Goal: Communication & Community: Answer question/provide support

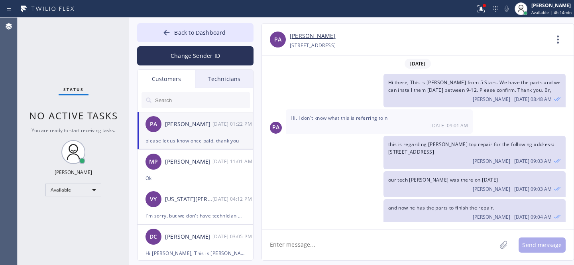
scroll to position [550, 0]
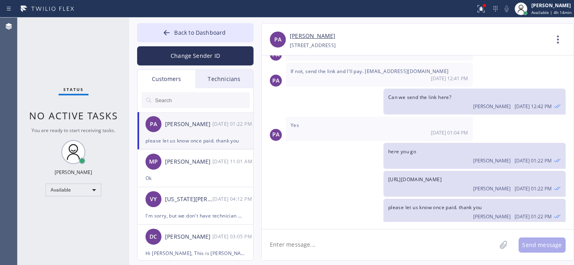
click at [180, 135] on div "PA [PERSON_NAME] [DATE] 01:22 PM" at bounding box center [195, 124] width 116 height 24
click at [346, 250] on textarea at bounding box center [379, 244] width 234 height 31
type textarea "Any updates on the payment?"
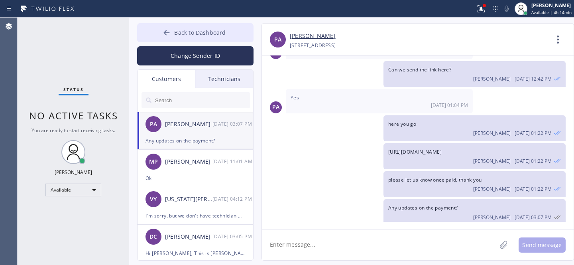
click at [178, 29] on span "Back to Dashboard" at bounding box center [199, 33] width 51 height 8
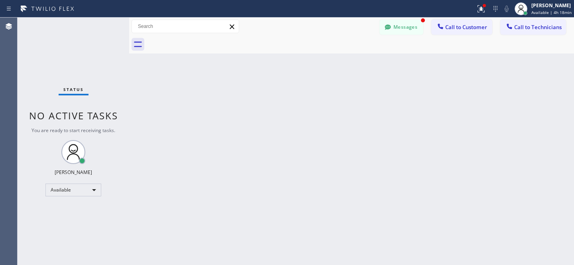
scroll to position [629, 0]
click at [401, 28] on button "Messages" at bounding box center [401, 27] width 44 height 15
click at [206, 131] on div "PA [PERSON_NAME] [DATE] 03:10 PM" at bounding box center [195, 124] width 116 height 24
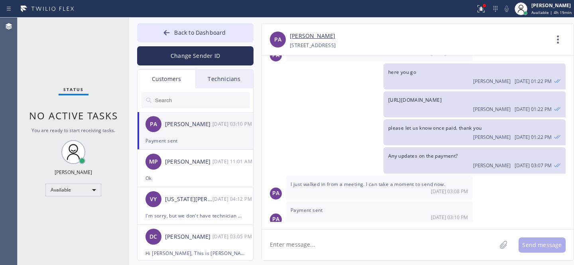
drag, startPoint x: 166, startPoint y: 36, endPoint x: 221, endPoint y: 94, distance: 80.1
click at [166, 36] on icon at bounding box center [167, 33] width 8 height 8
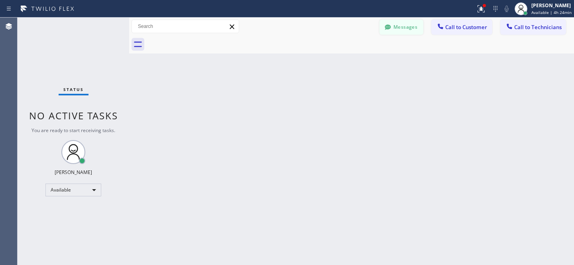
click at [399, 27] on button "Messages" at bounding box center [401, 27] width 44 height 15
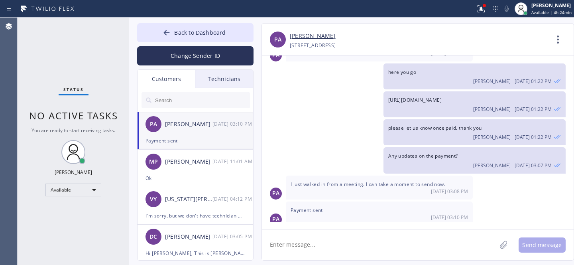
click at [173, 127] on div "[PERSON_NAME]" at bounding box center [188, 124] width 47 height 9
click at [320, 239] on textarea at bounding box center [379, 244] width 234 height 31
type textarea "Payment confirmed. Thank you."
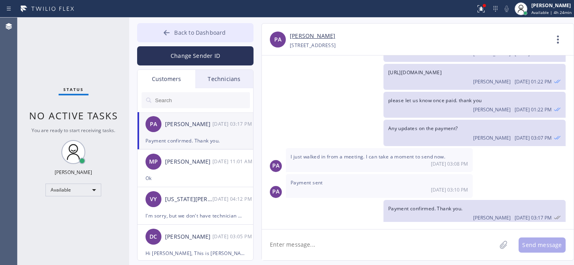
click at [167, 29] on icon at bounding box center [167, 33] width 8 height 8
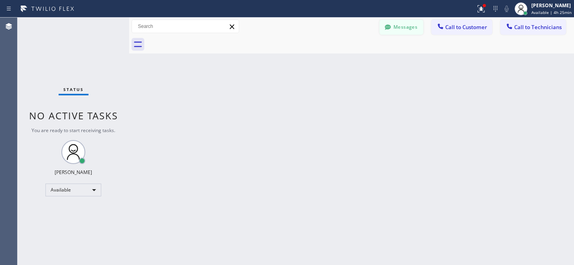
click at [401, 31] on button "Messages" at bounding box center [401, 27] width 44 height 15
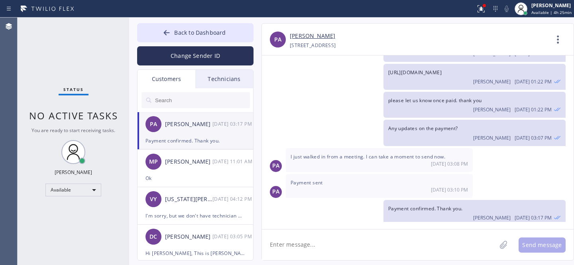
click at [186, 128] on div "PA [PERSON_NAME] [DATE] 03:17 PM" at bounding box center [195, 124] width 116 height 24
click at [167, 31] on icon at bounding box center [167, 33] width 8 height 8
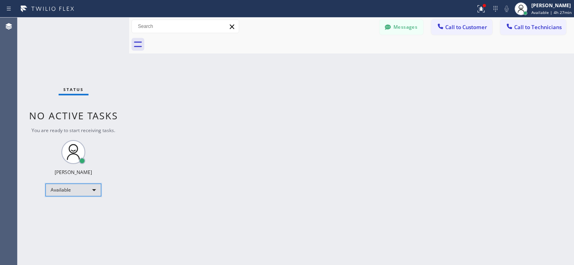
click at [83, 188] on div "Available" at bounding box center [73, 189] width 56 height 13
